Goal: Navigation & Orientation: Find specific page/section

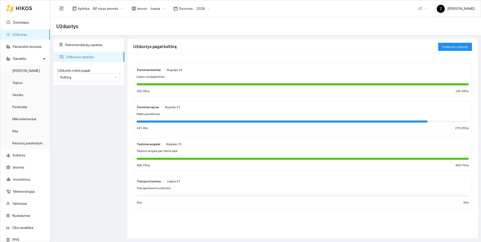
click at [115, 148] on div "Rekomendacijų sąrašas Užduočių sąrašas Užduotis rodyti pagal Kultūrą Užduotis r…" at bounding box center [89, 138] width 74 height 199
click at [33, 45] on link "Panaudoti resursai" at bounding box center [27, 47] width 29 height 4
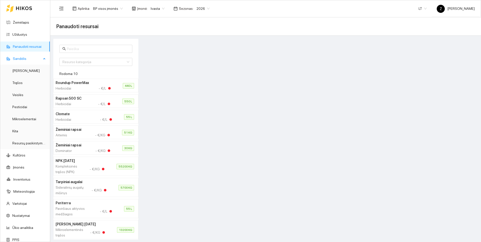
click at [32, 56] on span "Sandėlis" at bounding box center [27, 59] width 29 height 10
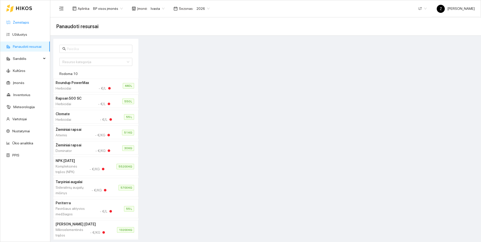
click at [29, 23] on link "Žemėlapis" at bounding box center [21, 22] width 16 height 4
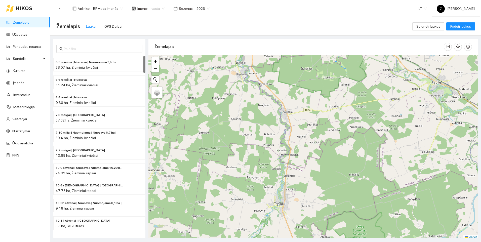
click at [158, 8] on span "Ivasta" at bounding box center [158, 9] width 14 height 8
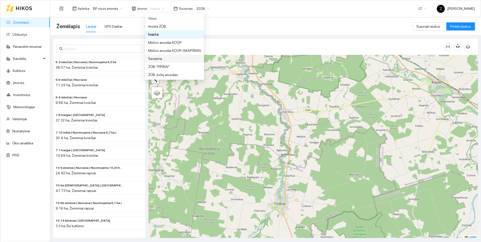
click at [151, 58] on div "Savarina" at bounding box center [174, 59] width 53 height 6
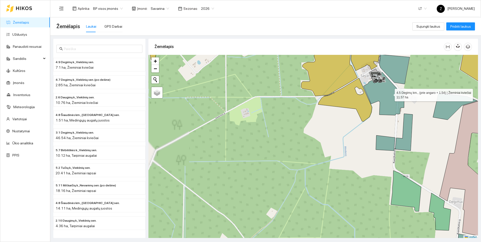
scroll to position [2, 0]
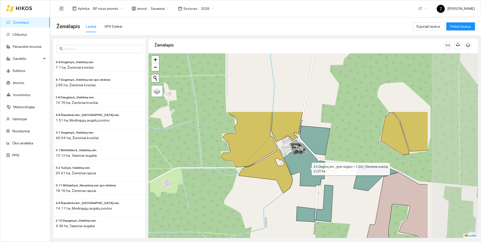
drag, startPoint x: 391, startPoint y: 92, endPoint x: 305, endPoint y: 168, distance: 114.7
click at [305, 168] on icon at bounding box center [304, 165] width 41 height 43
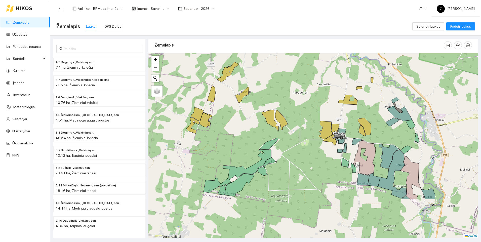
drag, startPoint x: 287, startPoint y: 172, endPoint x: 307, endPoint y: 115, distance: 60.7
click at [307, 115] on div at bounding box center [314, 145] width 330 height 185
click at [164, 7] on span "Savarina" at bounding box center [160, 9] width 18 height 8
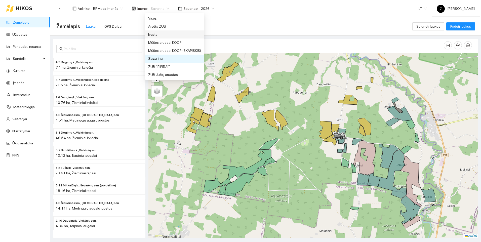
click at [152, 33] on div "Ivasta" at bounding box center [174, 35] width 53 height 6
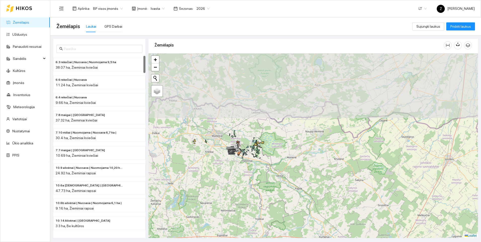
drag, startPoint x: 249, startPoint y: 86, endPoint x: 252, endPoint y: 172, distance: 86.4
click at [252, 172] on div at bounding box center [314, 145] width 330 height 185
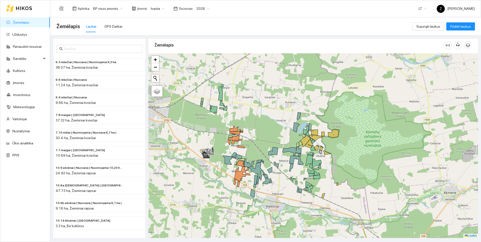
drag, startPoint x: 233, startPoint y: 138, endPoint x: 283, endPoint y: 179, distance: 64.1
click at [272, 173] on icon at bounding box center [269, 170] width 5 height 6
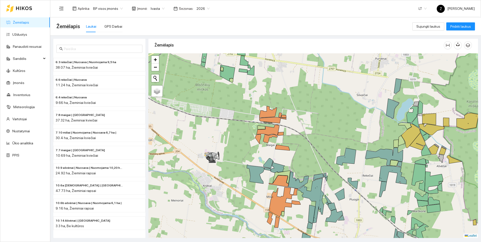
drag, startPoint x: 277, startPoint y: 151, endPoint x: 334, endPoint y: 169, distance: 59.3
click at [334, 169] on div at bounding box center [314, 145] width 330 height 185
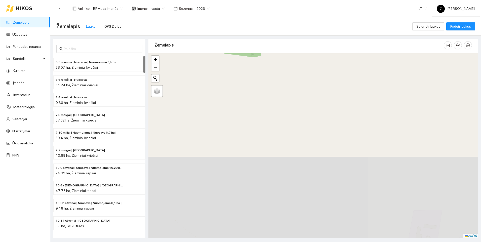
drag, startPoint x: 270, startPoint y: 150, endPoint x: 249, endPoint y: 51, distance: 100.9
click at [249, 51] on div "Žemėlapis" at bounding box center [314, 136] width 330 height 199
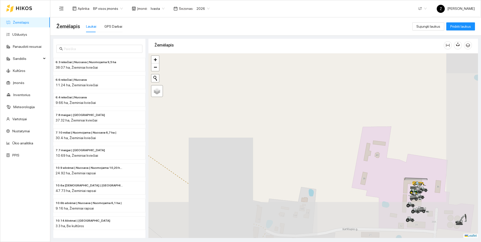
drag, startPoint x: 298, startPoint y: 137, endPoint x: 249, endPoint y: 62, distance: 89.5
click at [249, 60] on div at bounding box center [314, 145] width 330 height 185
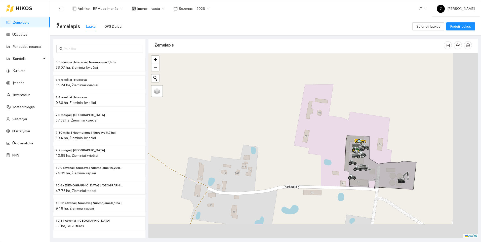
drag, startPoint x: 331, startPoint y: 144, endPoint x: 250, endPoint y: 92, distance: 96.9
click at [250, 92] on div at bounding box center [314, 145] width 330 height 185
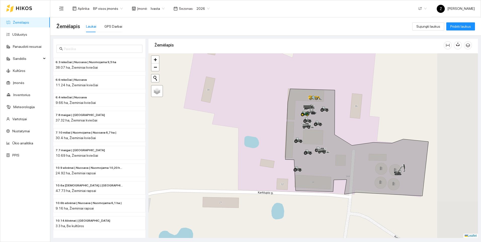
drag, startPoint x: 325, startPoint y: 152, endPoint x: 279, endPoint y: 120, distance: 55.5
click at [279, 120] on div at bounding box center [314, 145] width 330 height 185
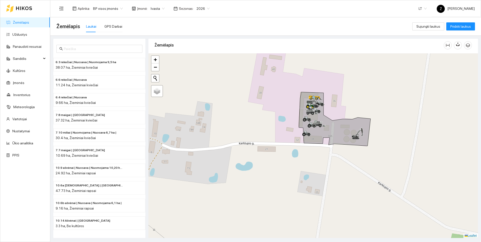
click at [20, 24] on link "Žemėlapis" at bounding box center [21, 22] width 16 height 4
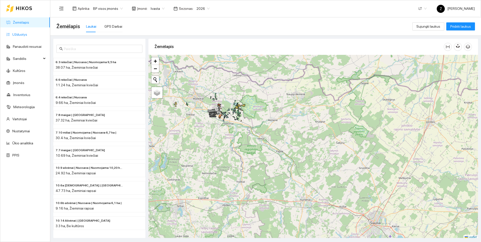
click at [27, 35] on link "Užduotys" at bounding box center [19, 34] width 15 height 4
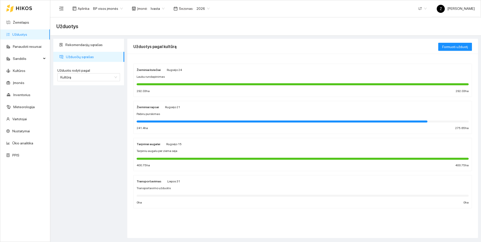
click at [90, 144] on div "Rekomendacijų sąrašas Užduočių sąrašas Užduotis rodyti pagal Kultūrą Užduotis r…" at bounding box center [89, 138] width 74 height 199
click at [91, 121] on div "Rekomendacijų sąrašas Užduočių sąrašas Užduotis rodyti pagal Kultūrą Užduotis r…" at bounding box center [89, 138] width 74 height 199
click at [16, 32] on link "Užduotys" at bounding box center [19, 34] width 15 height 4
click at [69, 141] on div "Rekomendacijų sąrašas Užduočių sąrašas Užduotis rodyti pagal Kultūrą Užduotis r…" at bounding box center [89, 138] width 74 height 199
click at [89, 133] on div "Rekomendacijų sąrašas Užduočių sąrašas Užduotis rodyti pagal Kultūrą Užduotis r…" at bounding box center [89, 138] width 74 height 199
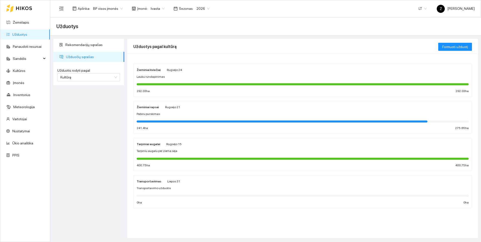
click at [77, 176] on div "Rekomendacijų sąrašas Užduočių sąrašas Užduotis rodyti pagal Kultūrą Užduotis r…" at bounding box center [89, 138] width 74 height 199
